Goal: Information Seeking & Learning: Learn about a topic

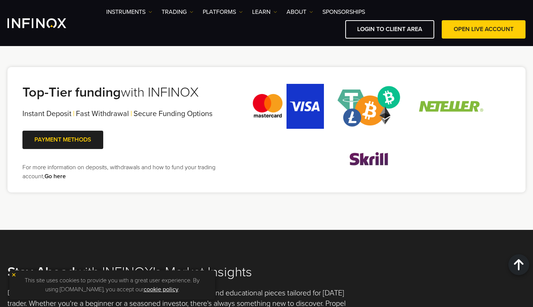
scroll to position [1539, 0]
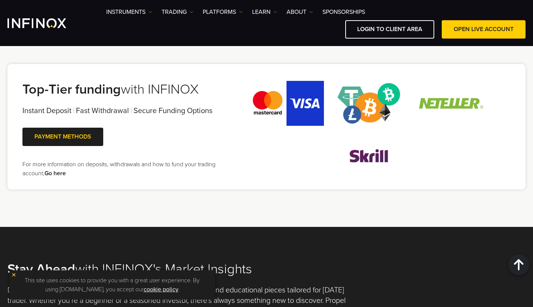
click at [15, 275] on img at bounding box center [13, 274] width 5 height 5
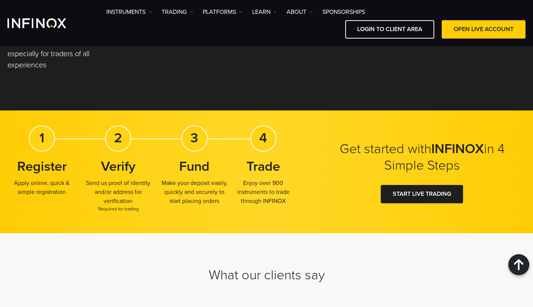
scroll to position [0, 0]
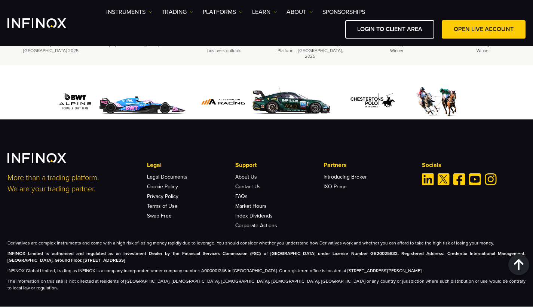
click at [268, 219] on li "Corporate Actions" at bounding box center [279, 224] width 88 height 10
click at [267, 219] on li "Corporate Actions" at bounding box center [279, 224] width 88 height 10
click at [264, 213] on link "Index Dividends" at bounding box center [253, 216] width 37 height 6
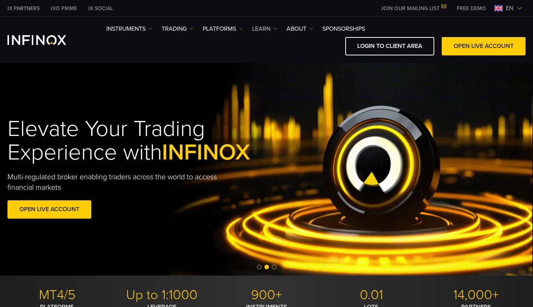
click at [270, 25] on link "Learn" at bounding box center [264, 28] width 25 height 9
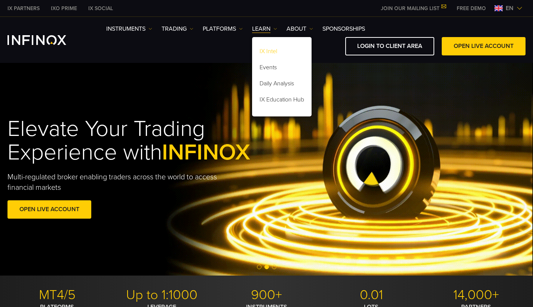
click at [269, 51] on link "IX Intel" at bounding box center [282, 53] width 60 height 16
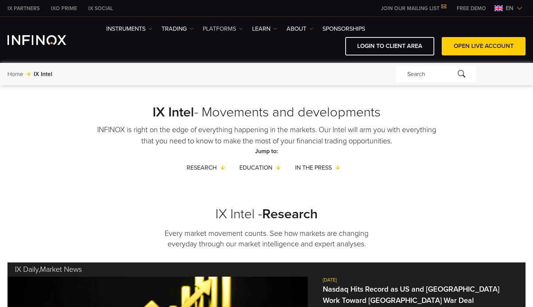
click at [241, 29] on img at bounding box center [241, 29] width 4 height 4
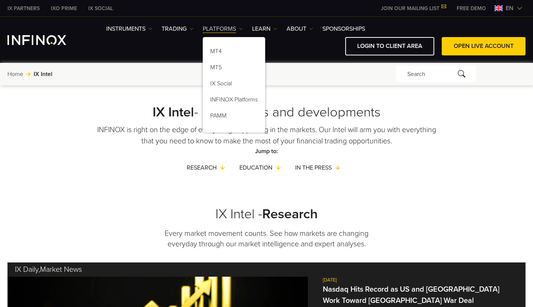
click at [241, 28] on img at bounding box center [241, 29] width 4 height 4
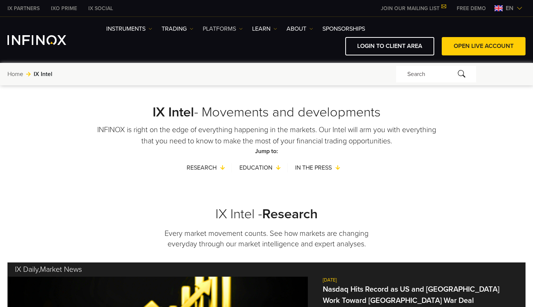
click at [241, 28] on img at bounding box center [241, 29] width 4 height 4
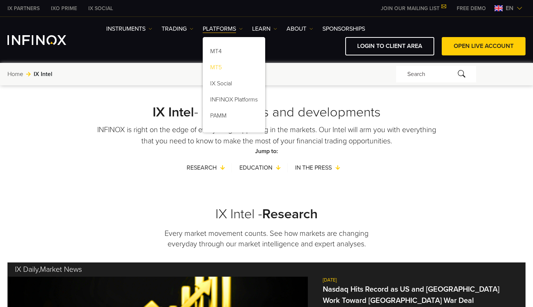
click at [222, 66] on link "MT5" at bounding box center [234, 69] width 63 height 16
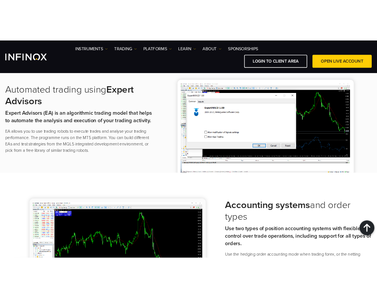
scroll to position [995, 0]
